Goal: Check status: Check status

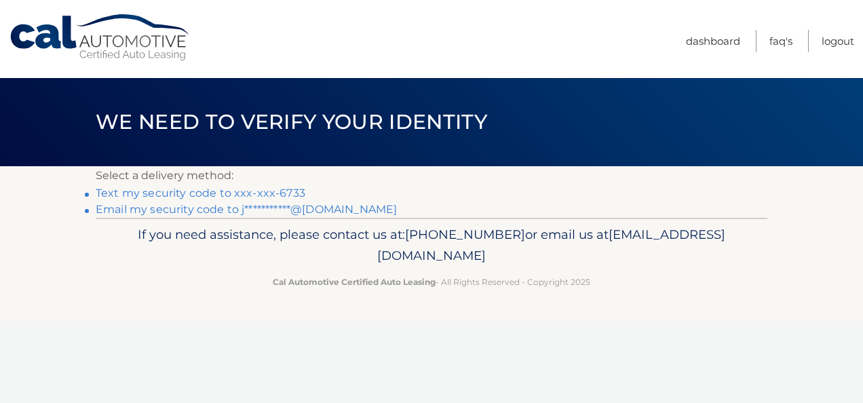
click at [269, 189] on link "Text my security code to xxx-xxx-6733" at bounding box center [201, 193] width 210 height 13
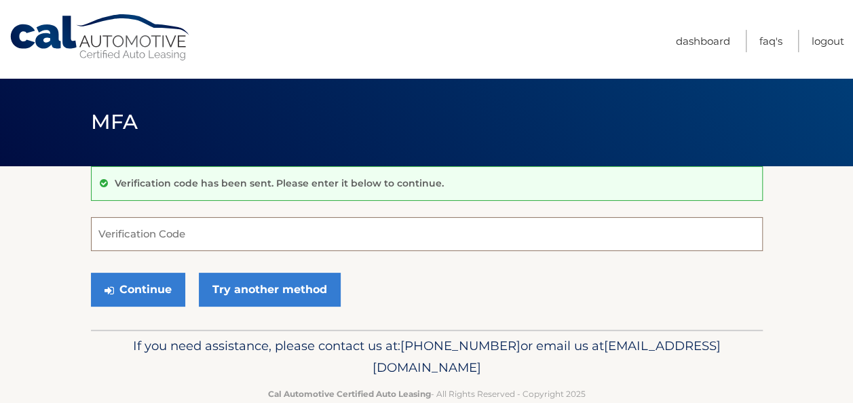
click at [215, 227] on input "Verification Code" at bounding box center [427, 234] width 672 height 34
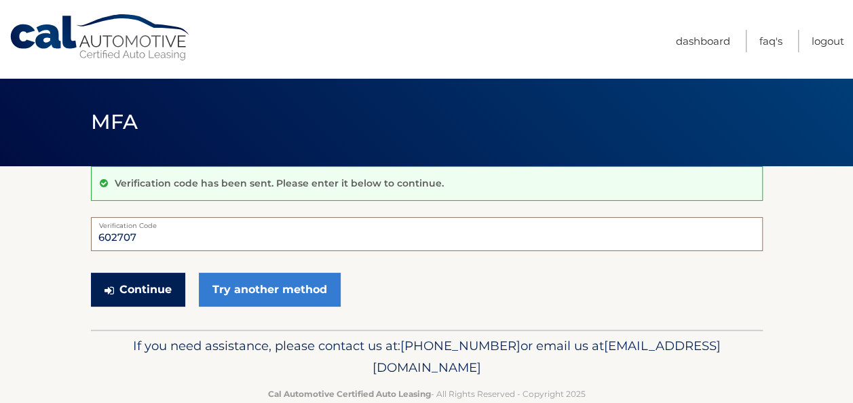
type input "602707"
click at [155, 292] on button "Continue" at bounding box center [138, 290] width 94 height 34
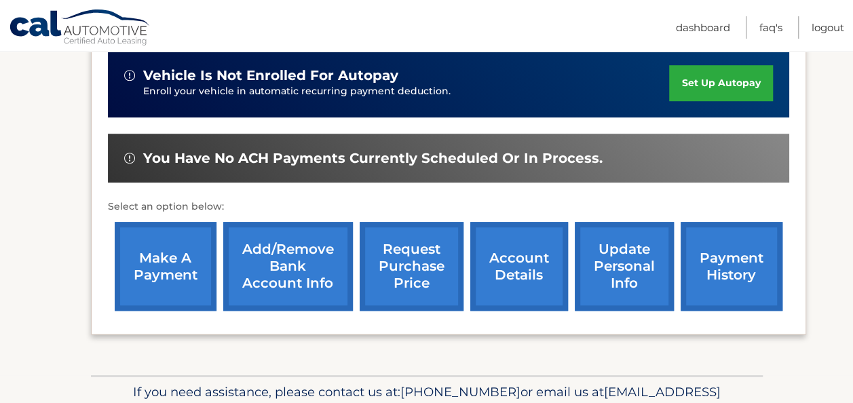
scroll to position [475, 0]
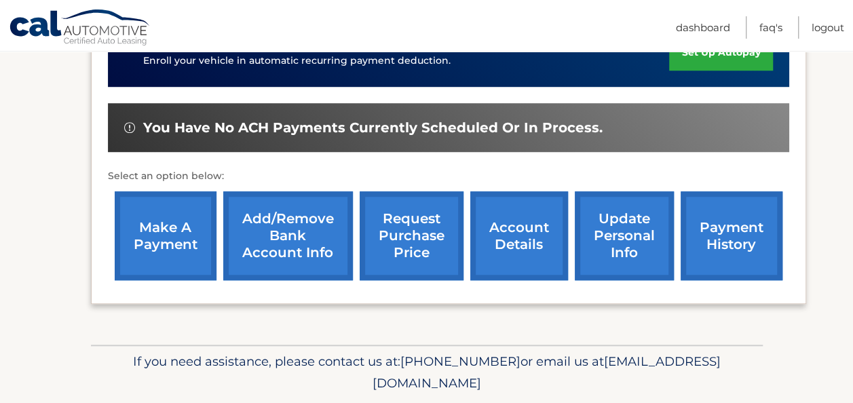
click at [529, 233] on link "account details" at bounding box center [519, 235] width 98 height 89
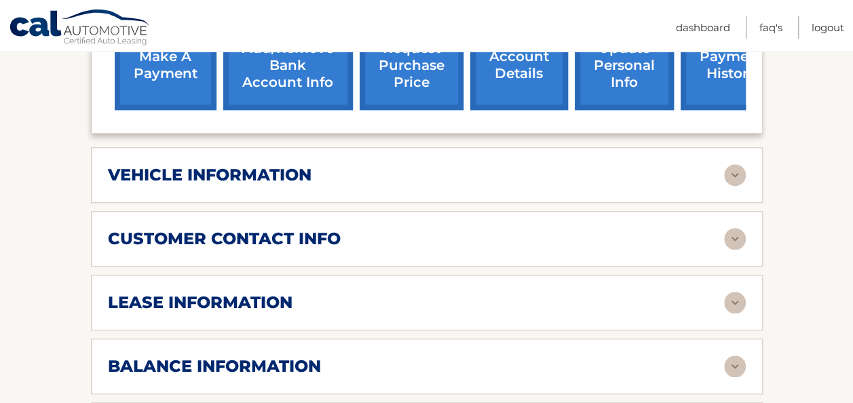
scroll to position [611, 0]
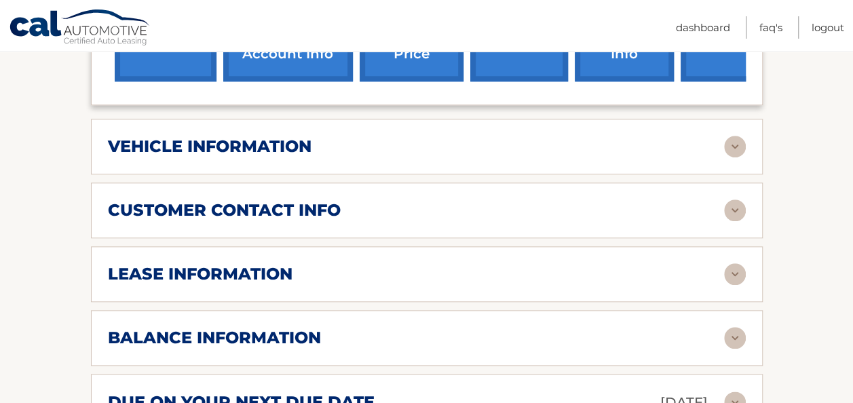
click at [733, 327] on img at bounding box center [735, 338] width 22 height 22
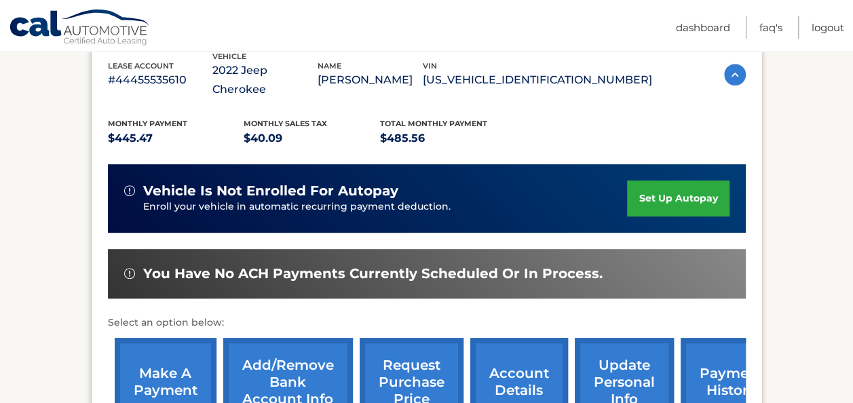
scroll to position [286, 0]
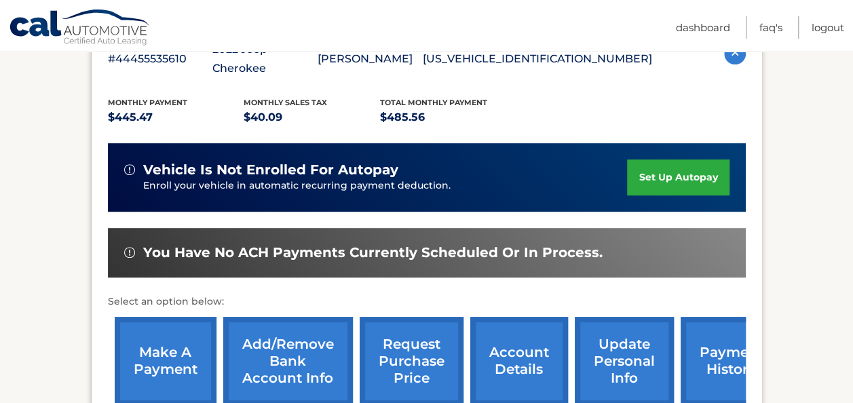
click at [715, 337] on link "payment history" at bounding box center [731, 361] width 102 height 89
